Goal: Task Accomplishment & Management: Use online tool/utility

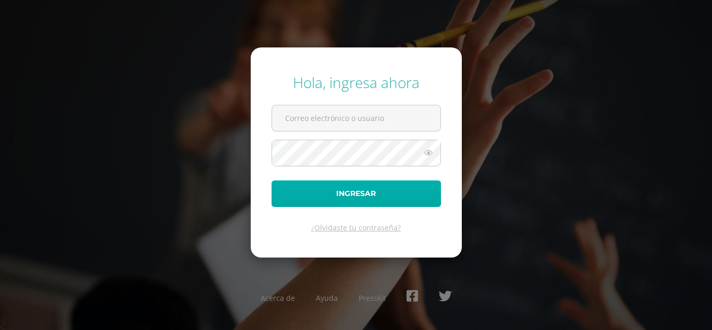
type input "[EMAIL_ADDRESS][DOMAIN_NAME]"
click at [345, 191] on button "Ingresar" at bounding box center [357, 193] width 170 height 27
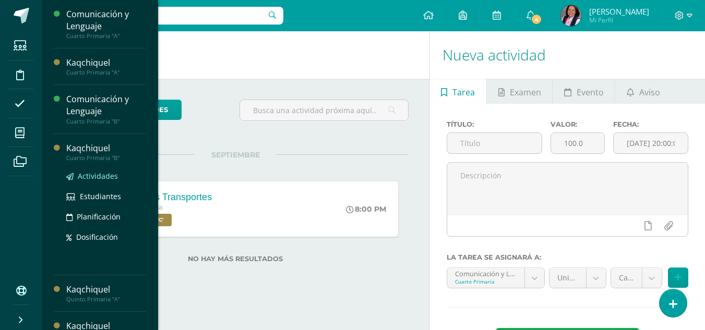
click at [93, 175] on span "Actividades" at bounding box center [98, 176] width 40 height 10
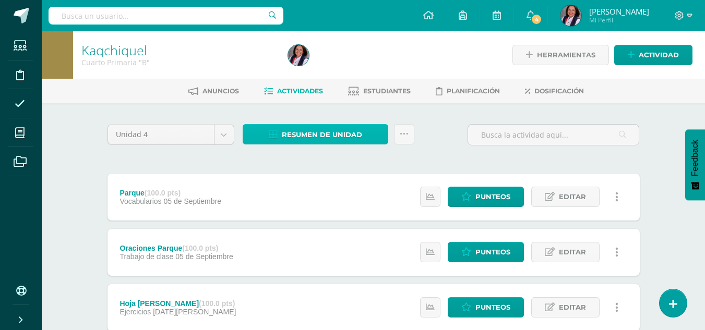
click at [346, 140] on span "Resumen de unidad" at bounding box center [322, 134] width 80 height 19
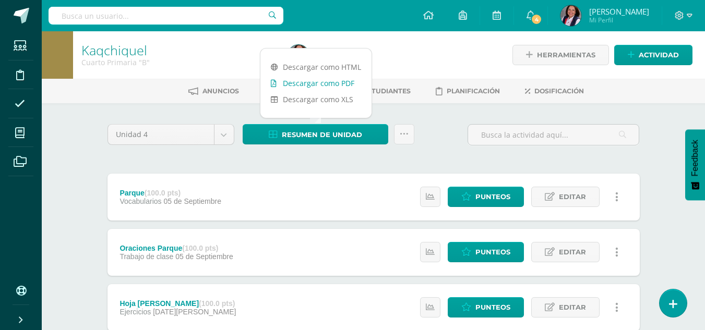
click at [338, 86] on link "Descargar como PDF" at bounding box center [315, 83] width 111 height 16
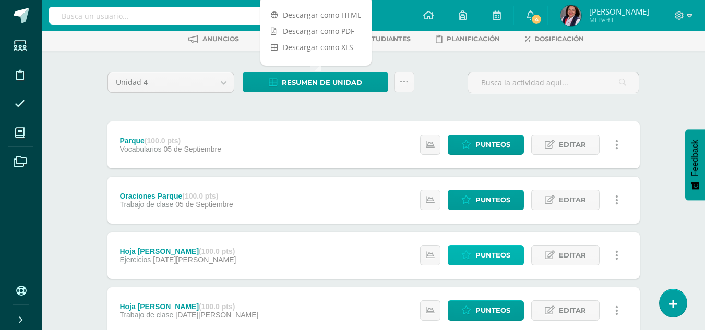
click at [495, 253] on span "Punteos" at bounding box center [492, 255] width 35 height 19
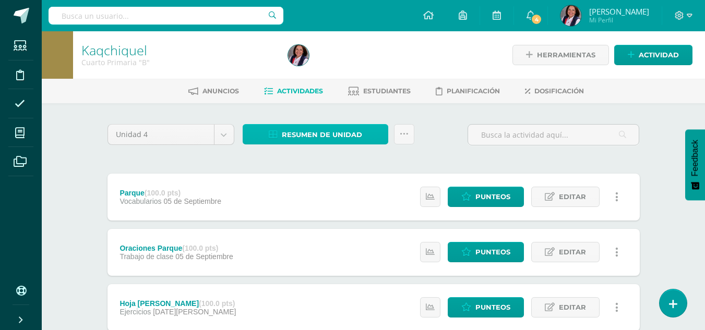
click at [363, 132] on link "Resumen de unidad" at bounding box center [316, 134] width 146 height 20
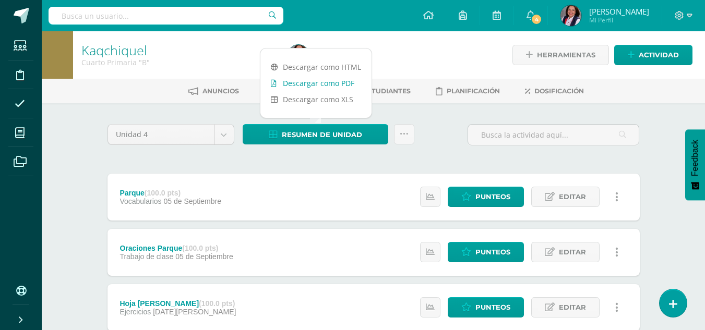
click at [343, 82] on link "Descargar como PDF" at bounding box center [315, 83] width 111 height 16
click at [492, 198] on span "Punteos" at bounding box center [492, 196] width 35 height 19
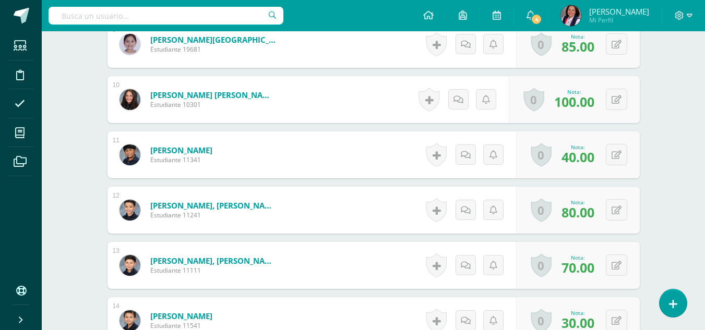
scroll to position [836, 0]
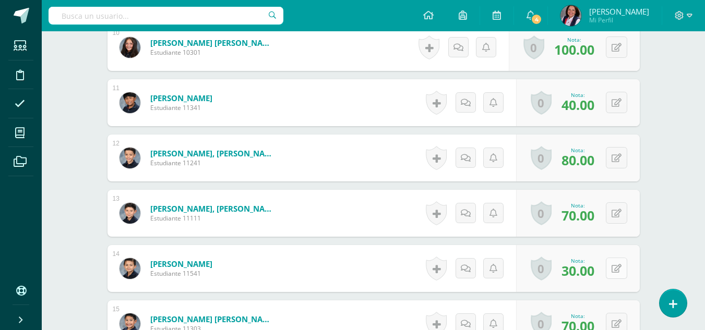
click at [613, 270] on button at bounding box center [616, 268] width 21 height 21
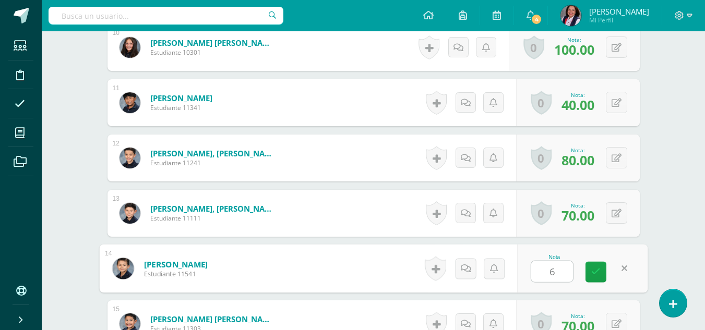
type input "60"
click at [598, 268] on icon at bounding box center [595, 272] width 9 height 9
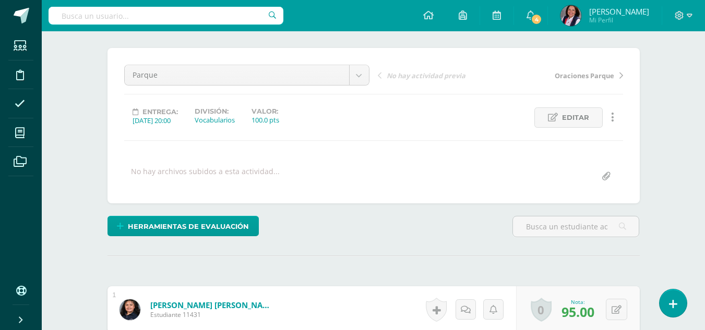
scroll to position [0, 0]
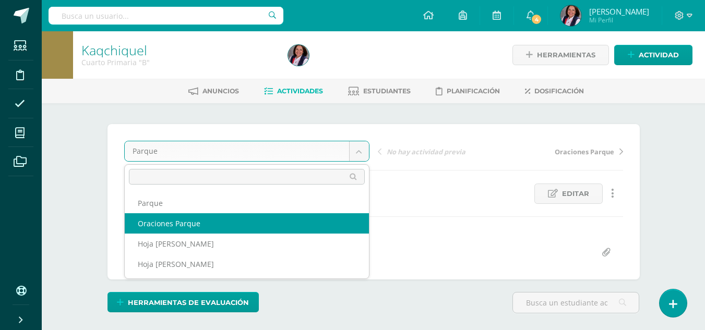
select select "/dashboard/teacher/grade-activity/235328/"
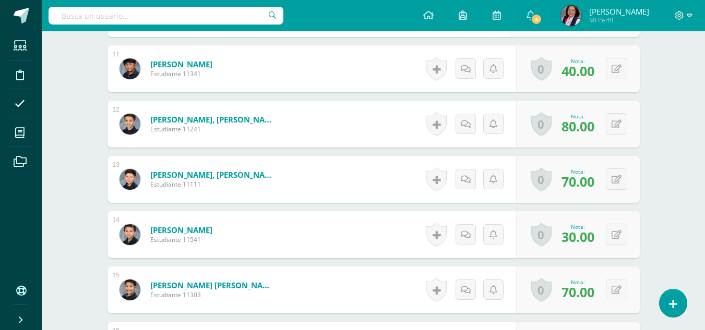
scroll to position [888, 0]
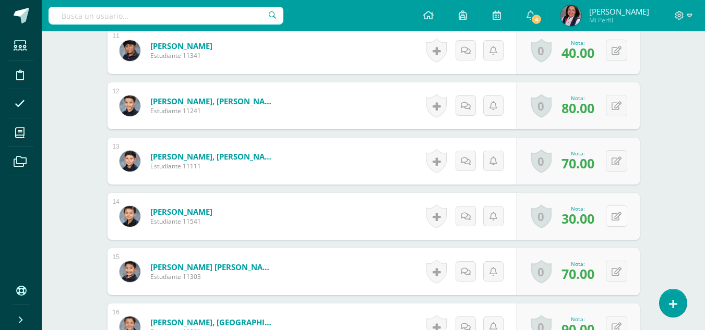
click at [614, 212] on button at bounding box center [616, 215] width 21 height 21
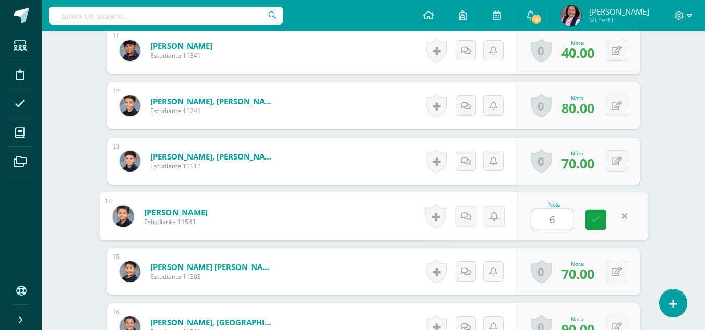
type input "60"
click at [597, 217] on icon at bounding box center [595, 219] width 9 height 9
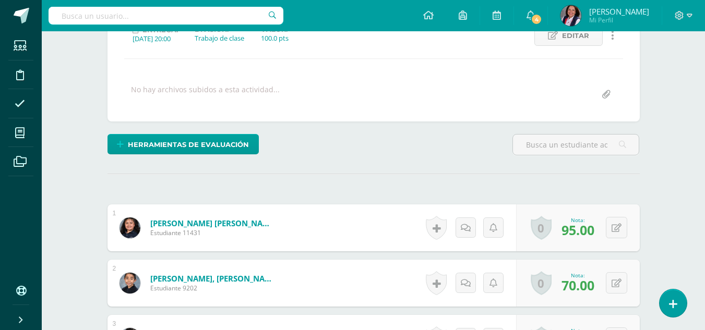
scroll to position [0, 0]
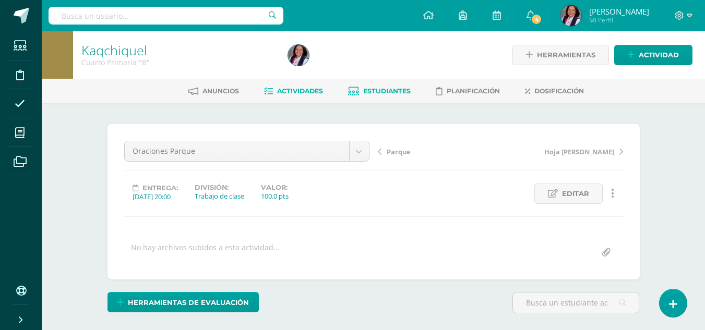
click at [385, 91] on span "Estudiantes" at bounding box center [386, 91] width 47 height 8
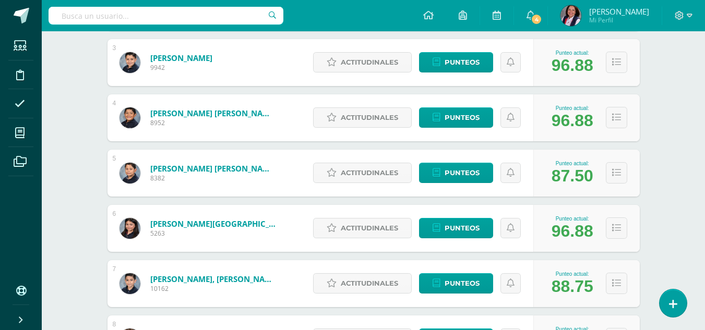
scroll to position [38, 0]
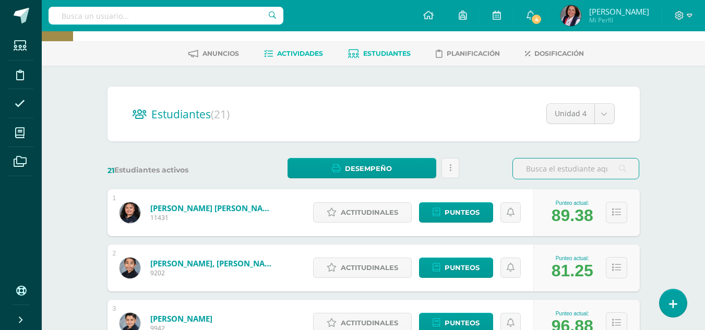
click at [283, 54] on span "Actividades" at bounding box center [300, 54] width 46 height 8
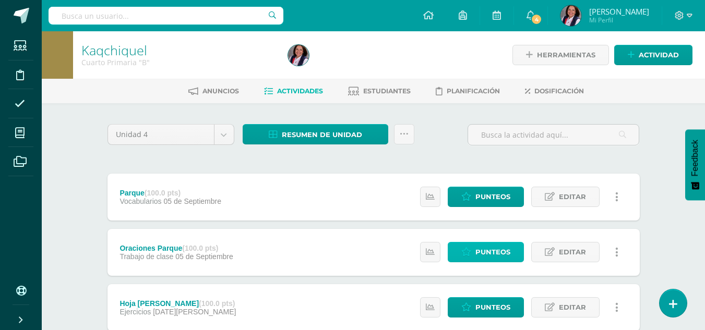
click at [497, 248] on span "Punteos" at bounding box center [492, 252] width 35 height 19
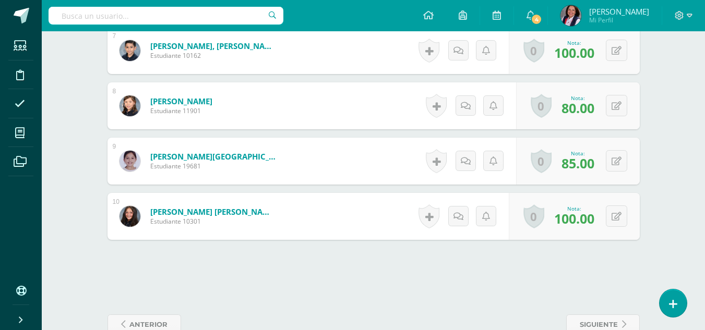
scroll to position [693, 0]
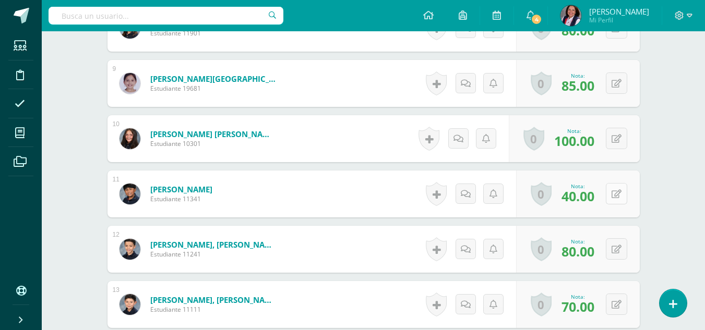
click at [613, 196] on button at bounding box center [616, 193] width 21 height 21
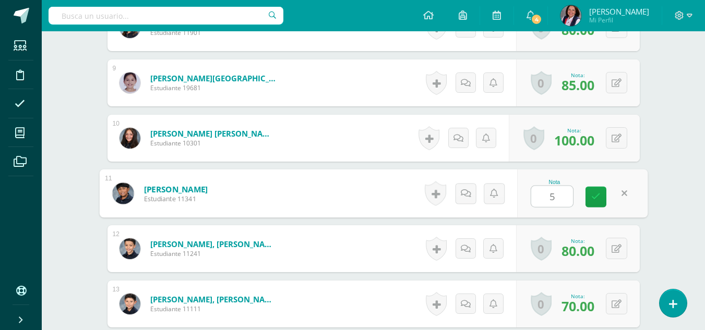
scroll to position [746, 0]
type input "50"
click at [596, 196] on icon at bounding box center [595, 196] width 9 height 9
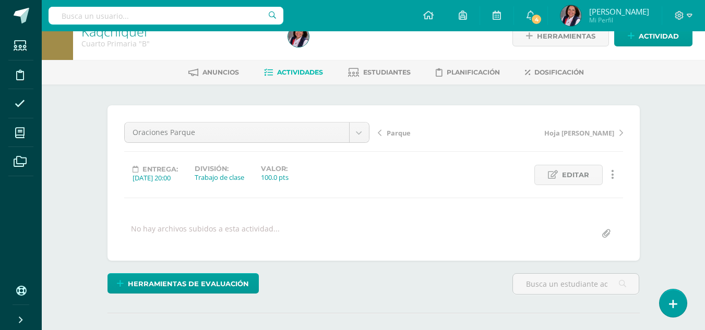
scroll to position [0, 0]
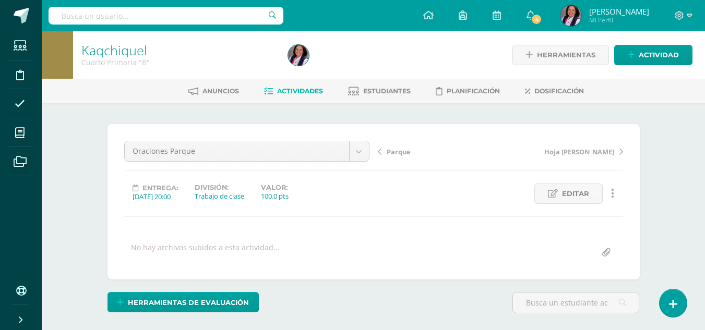
click at [394, 151] on span "Parque" at bounding box center [398, 151] width 24 height 9
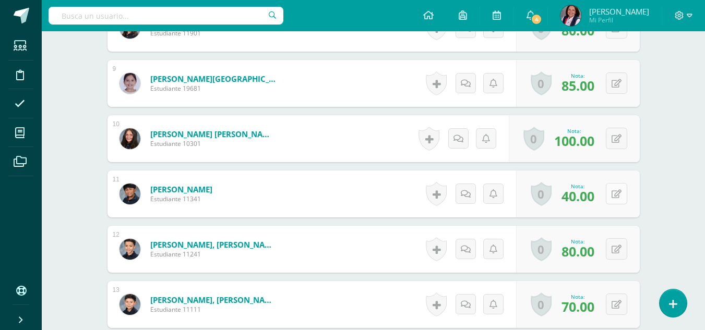
scroll to position [745, 0]
click at [612, 191] on button at bounding box center [616, 193] width 21 height 21
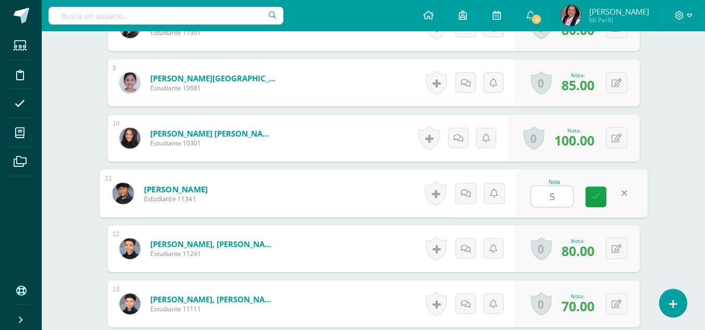
type input "50"
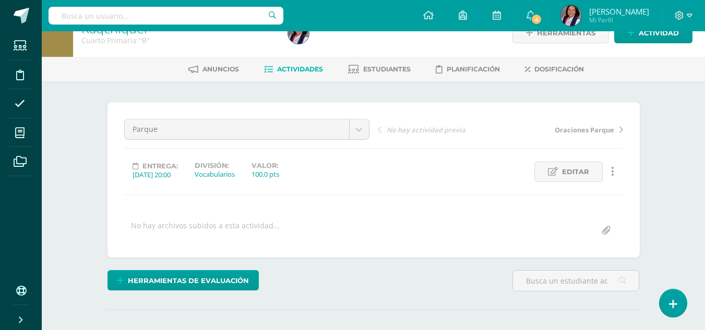
scroll to position [16, 0]
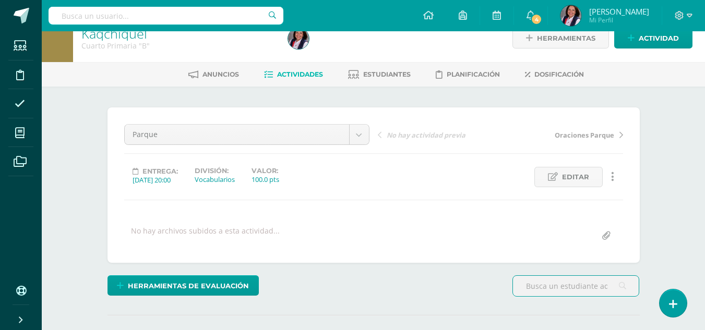
scroll to position [17, 0]
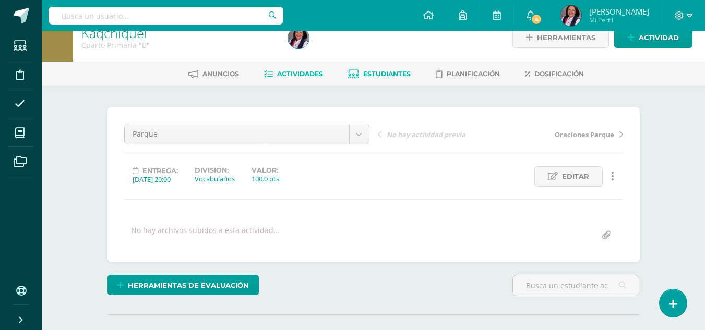
click at [381, 68] on link "Estudiantes" at bounding box center [379, 74] width 63 height 17
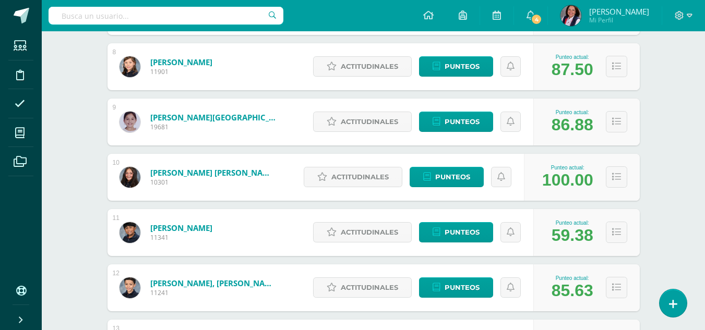
scroll to position [574, 0]
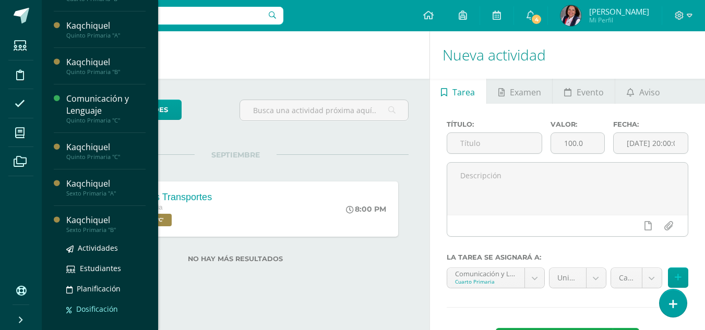
scroll to position [177, 0]
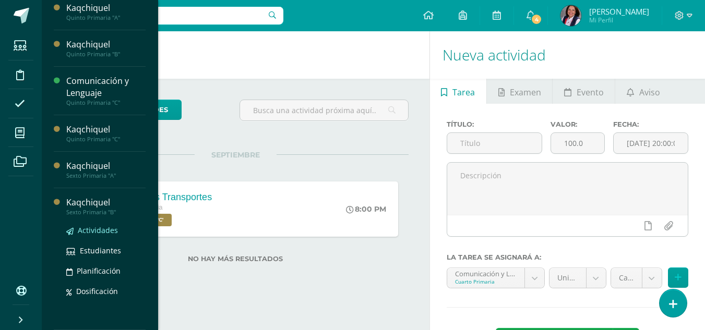
click at [93, 227] on span "Actividades" at bounding box center [98, 230] width 40 height 10
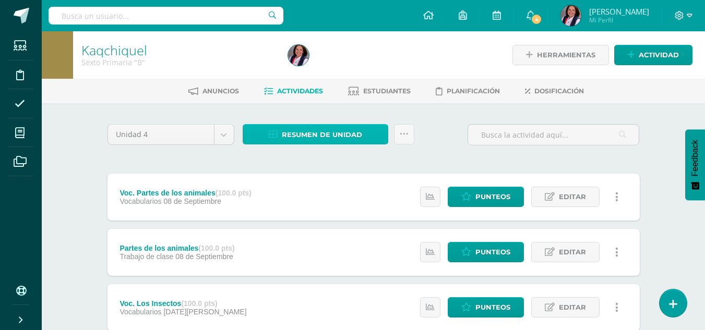
click at [326, 138] on span "Resumen de unidad" at bounding box center [322, 134] width 80 height 19
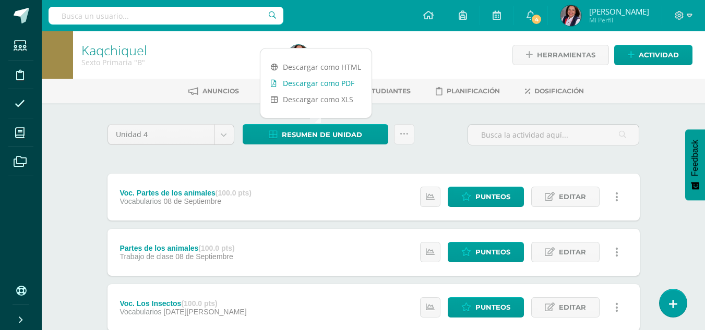
click at [343, 79] on link "Descargar como PDF" at bounding box center [315, 83] width 111 height 16
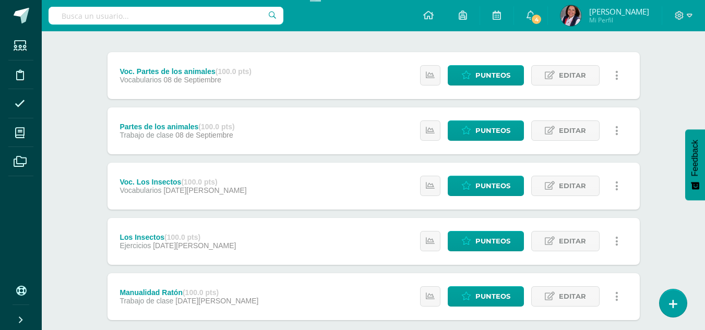
scroll to position [104, 0]
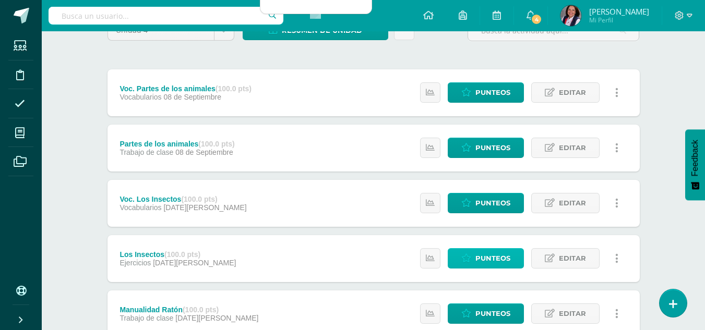
click at [485, 255] on span "Punteos" at bounding box center [492, 258] width 35 height 19
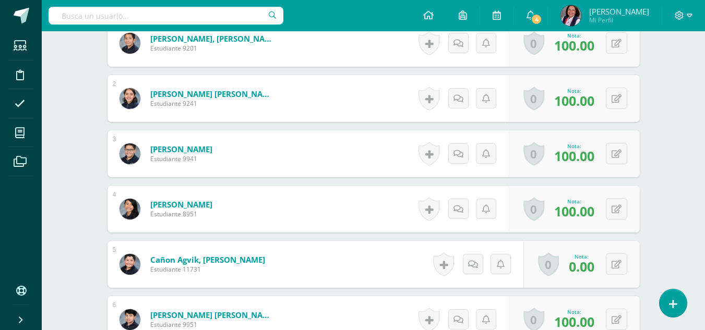
scroll to position [355, 0]
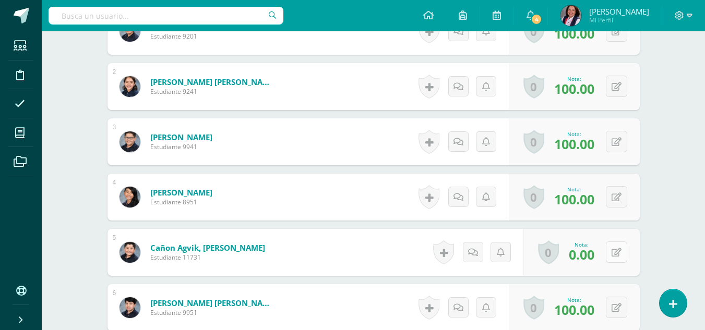
click at [612, 255] on button at bounding box center [616, 251] width 21 height 21
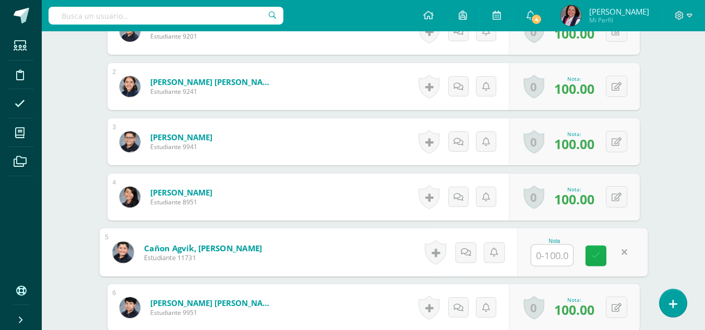
click at [586, 261] on link at bounding box center [595, 256] width 21 height 21
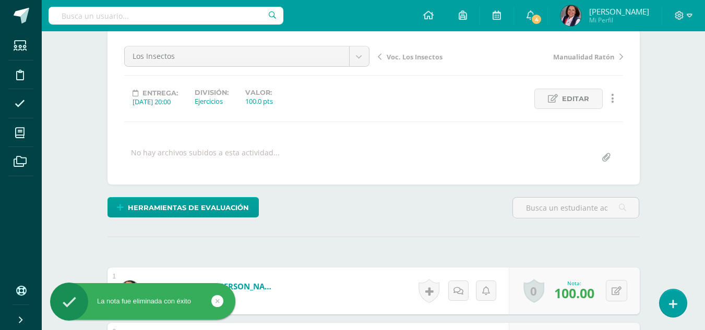
scroll to position [0, 0]
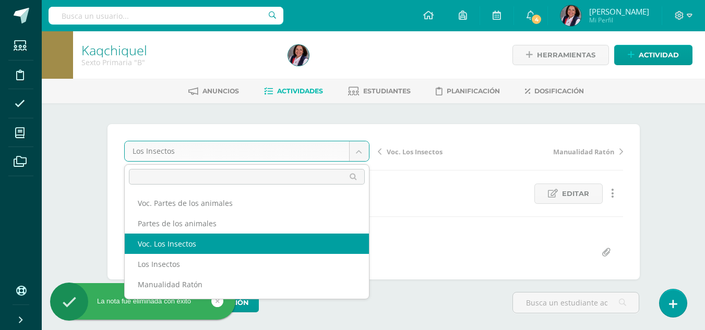
select select "/dashboard/teacher/grade-activity/233153/"
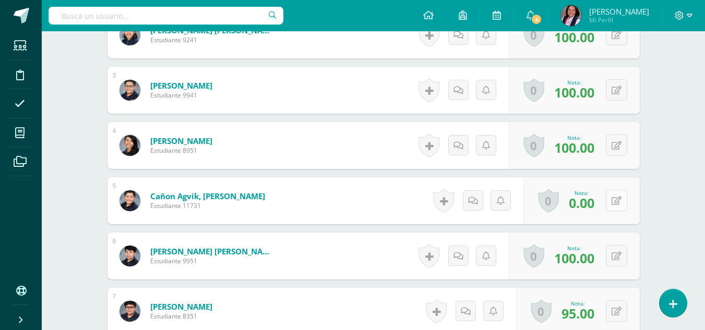
scroll to position [407, 0]
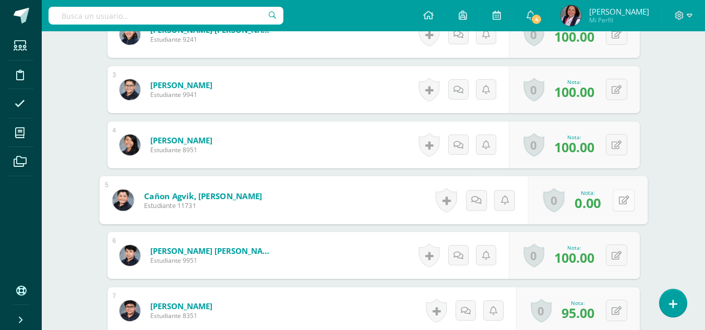
click at [615, 200] on button at bounding box center [623, 200] width 22 height 22
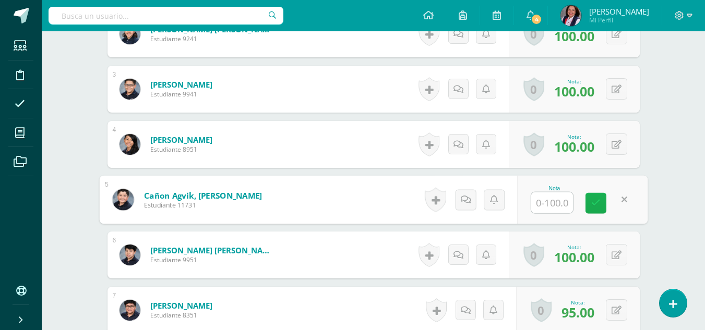
click at [599, 204] on icon at bounding box center [595, 203] width 9 height 9
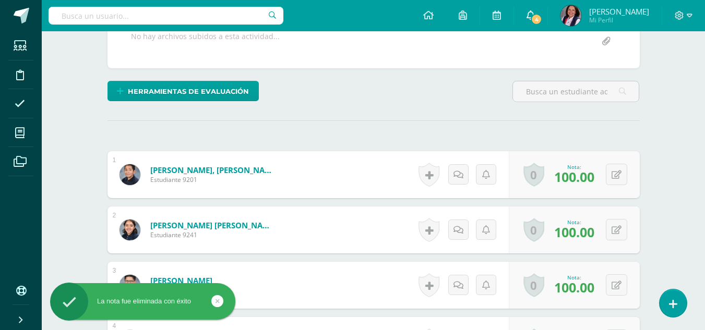
scroll to position [147, 0]
